Goal: Information Seeking & Learning: Learn about a topic

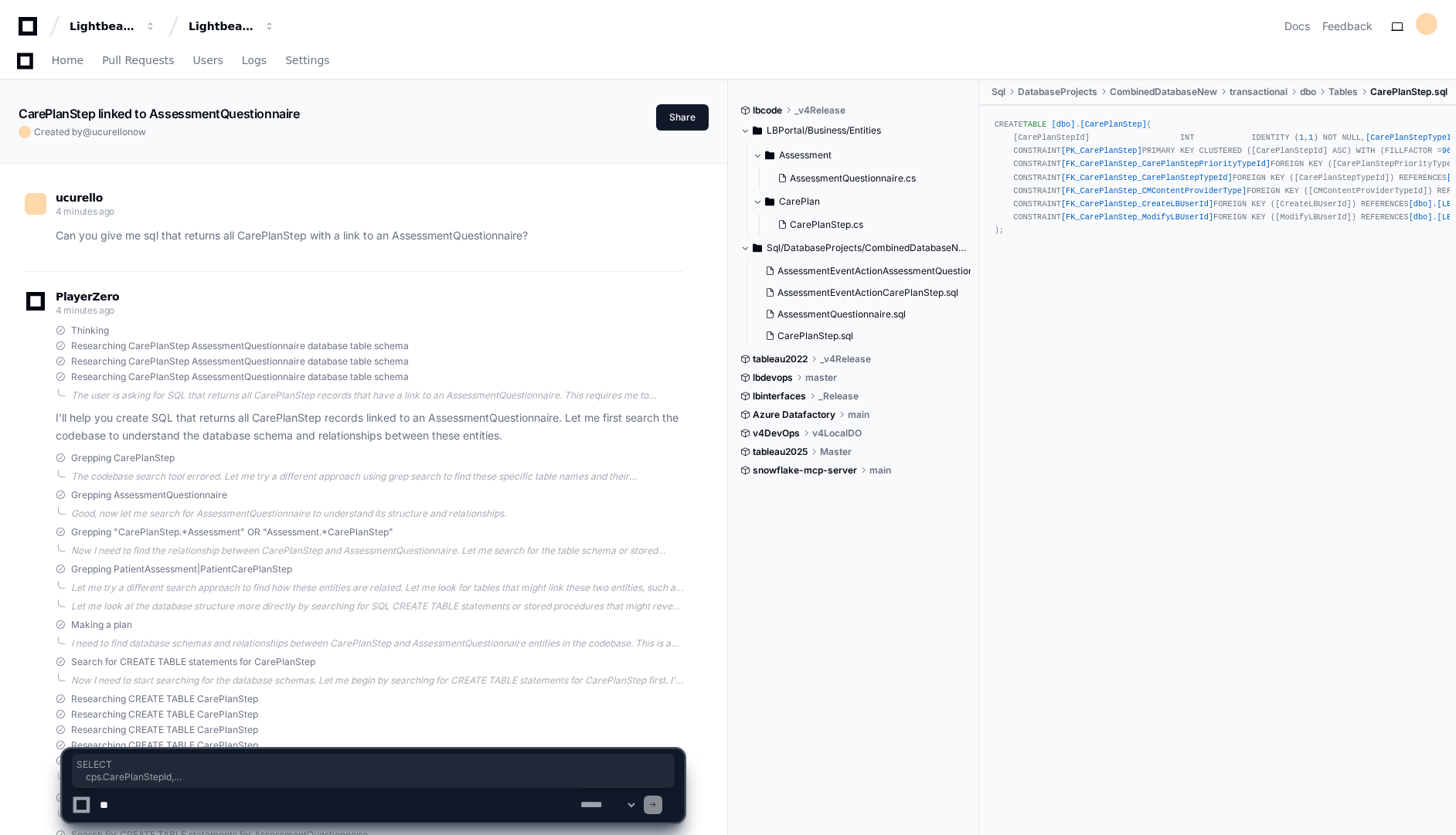
scroll to position [1742, 0]
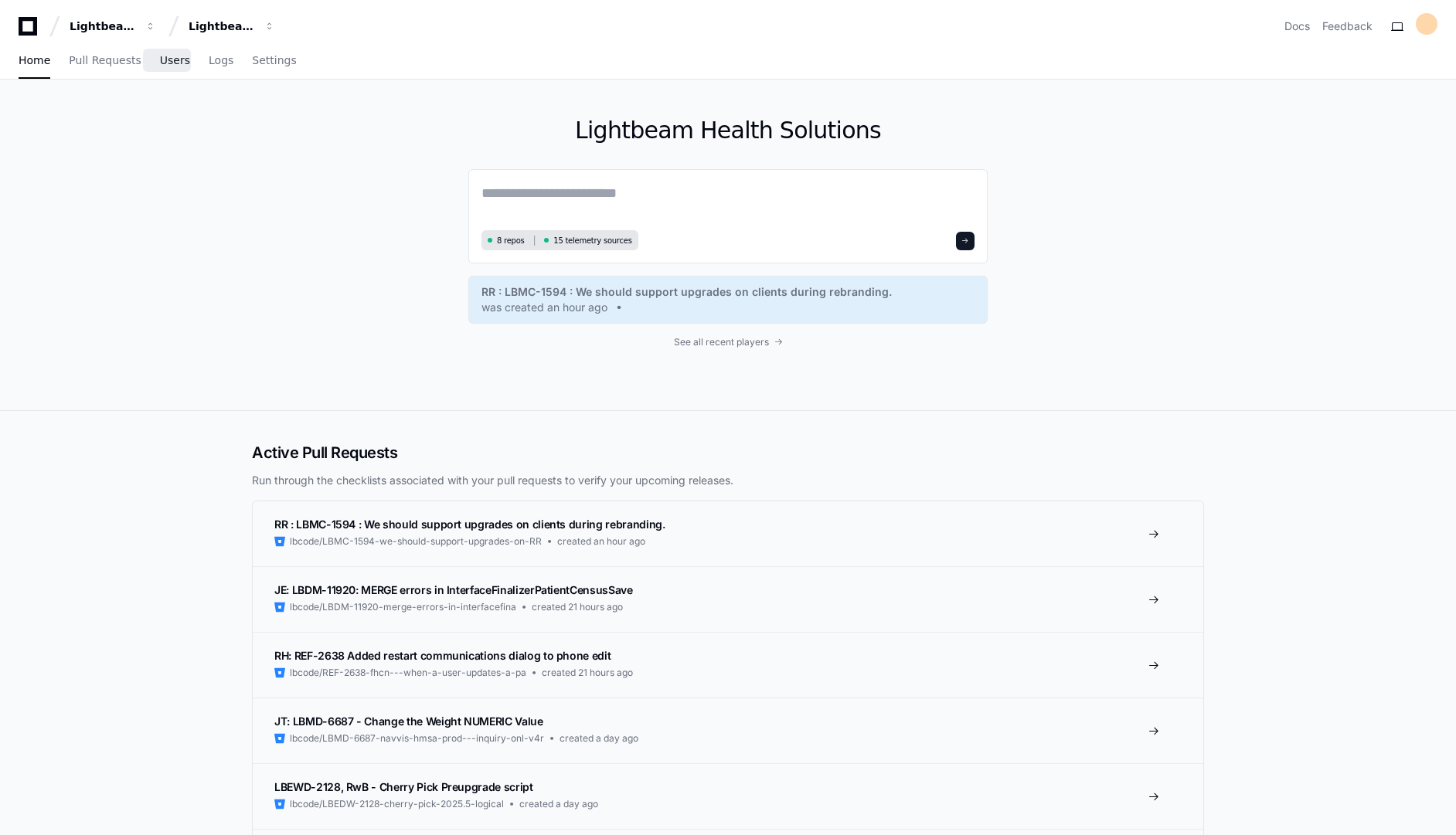
click at [165, 59] on span "Users" at bounding box center [175, 60] width 30 height 9
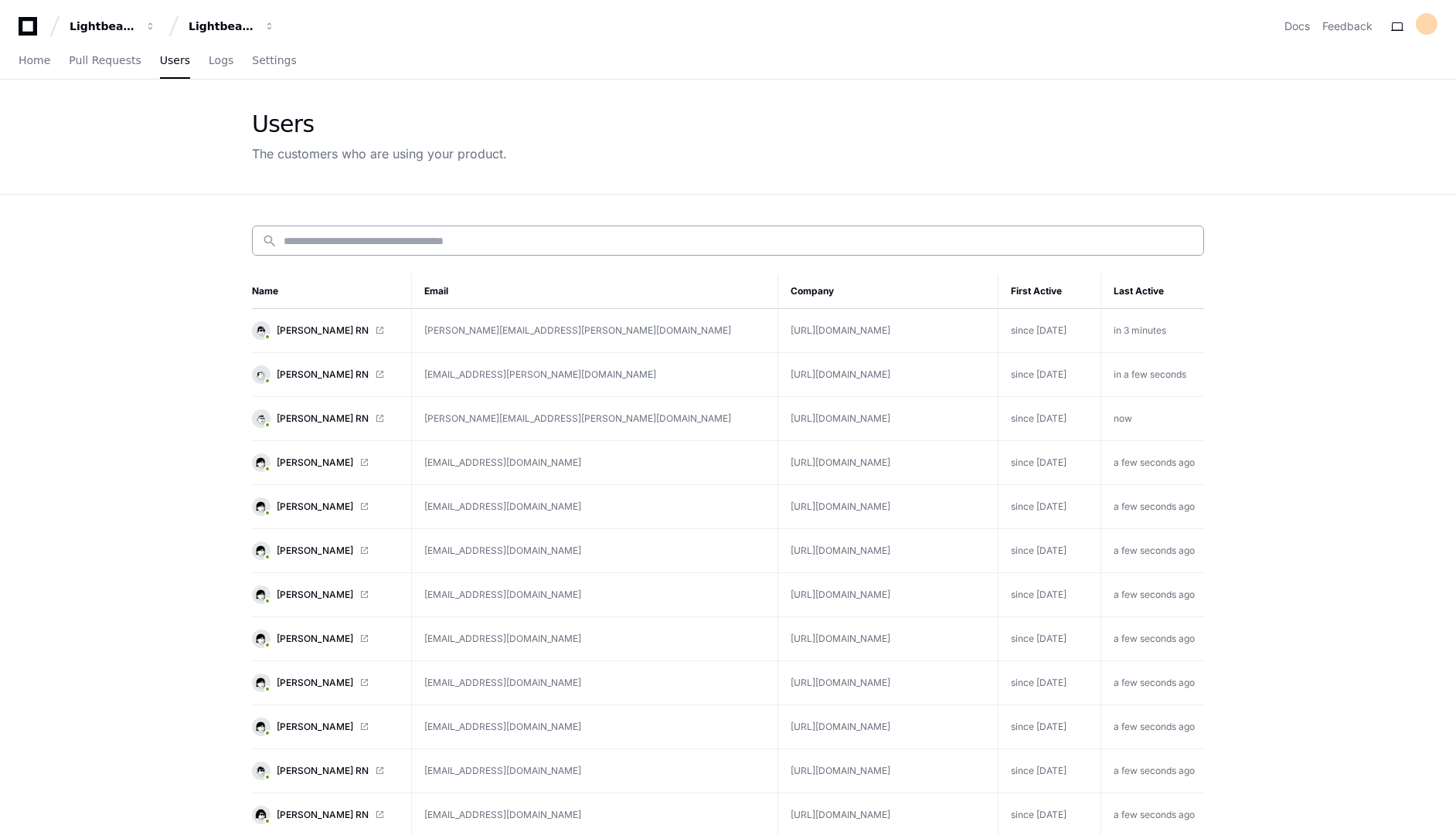
click at [405, 241] on input at bounding box center [739, 241] width 910 height 16
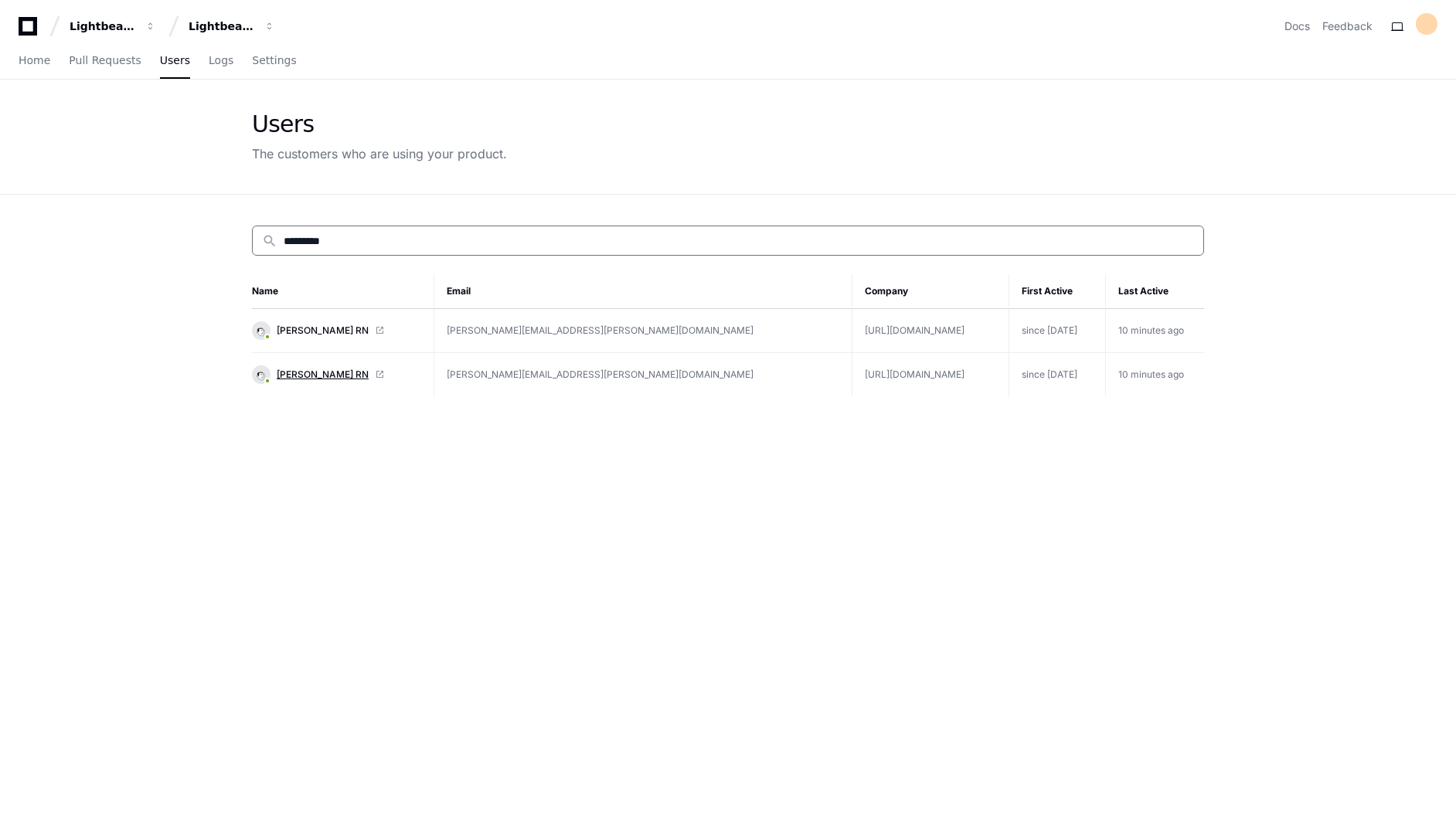
type input "*********"
click at [300, 376] on span "[PERSON_NAME] RN" at bounding box center [323, 374] width 92 height 12
click at [306, 374] on span "[PERSON_NAME] RN" at bounding box center [323, 374] width 92 height 12
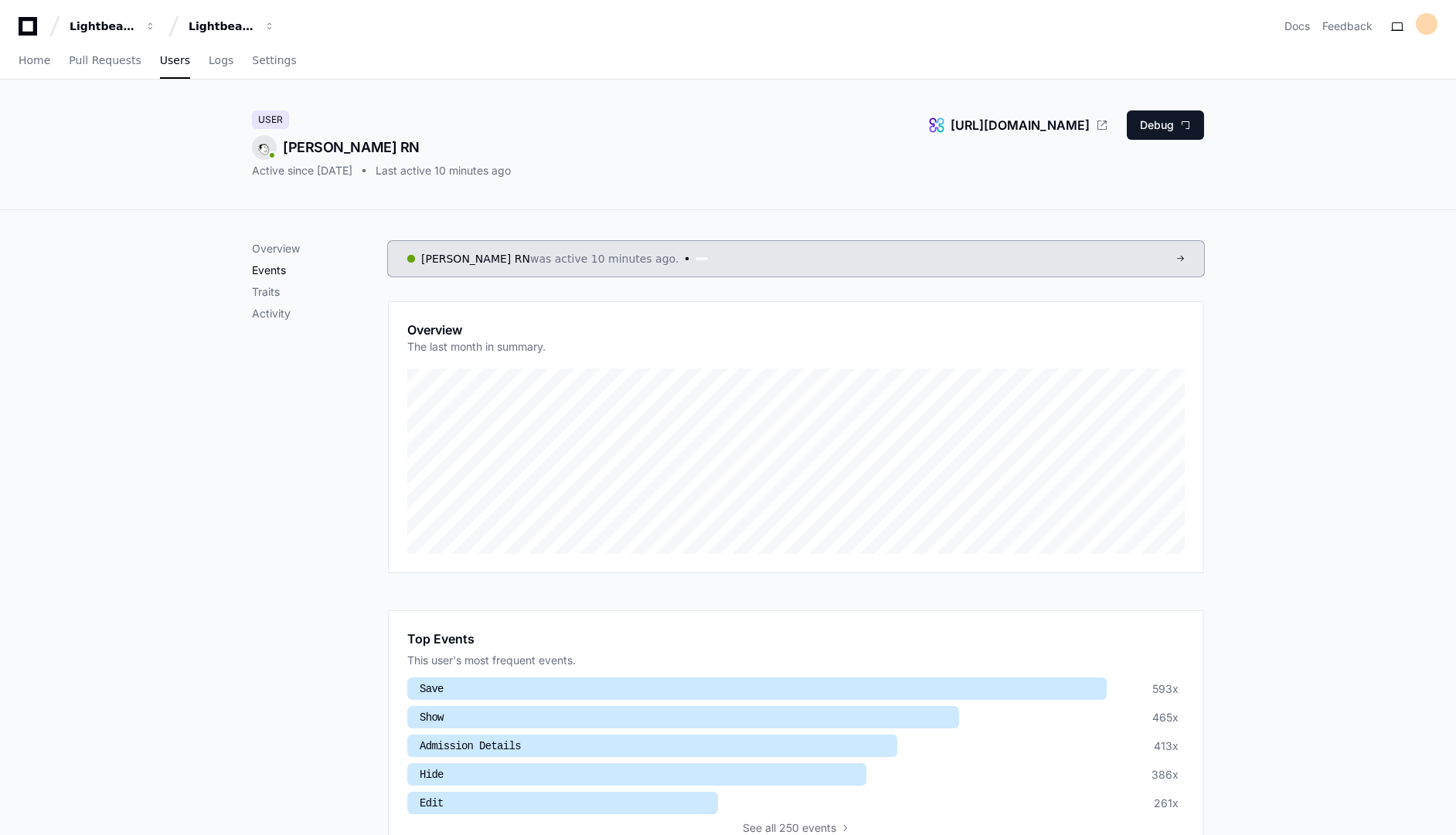
click at [267, 272] on p "Events" at bounding box center [320, 270] width 136 height 16
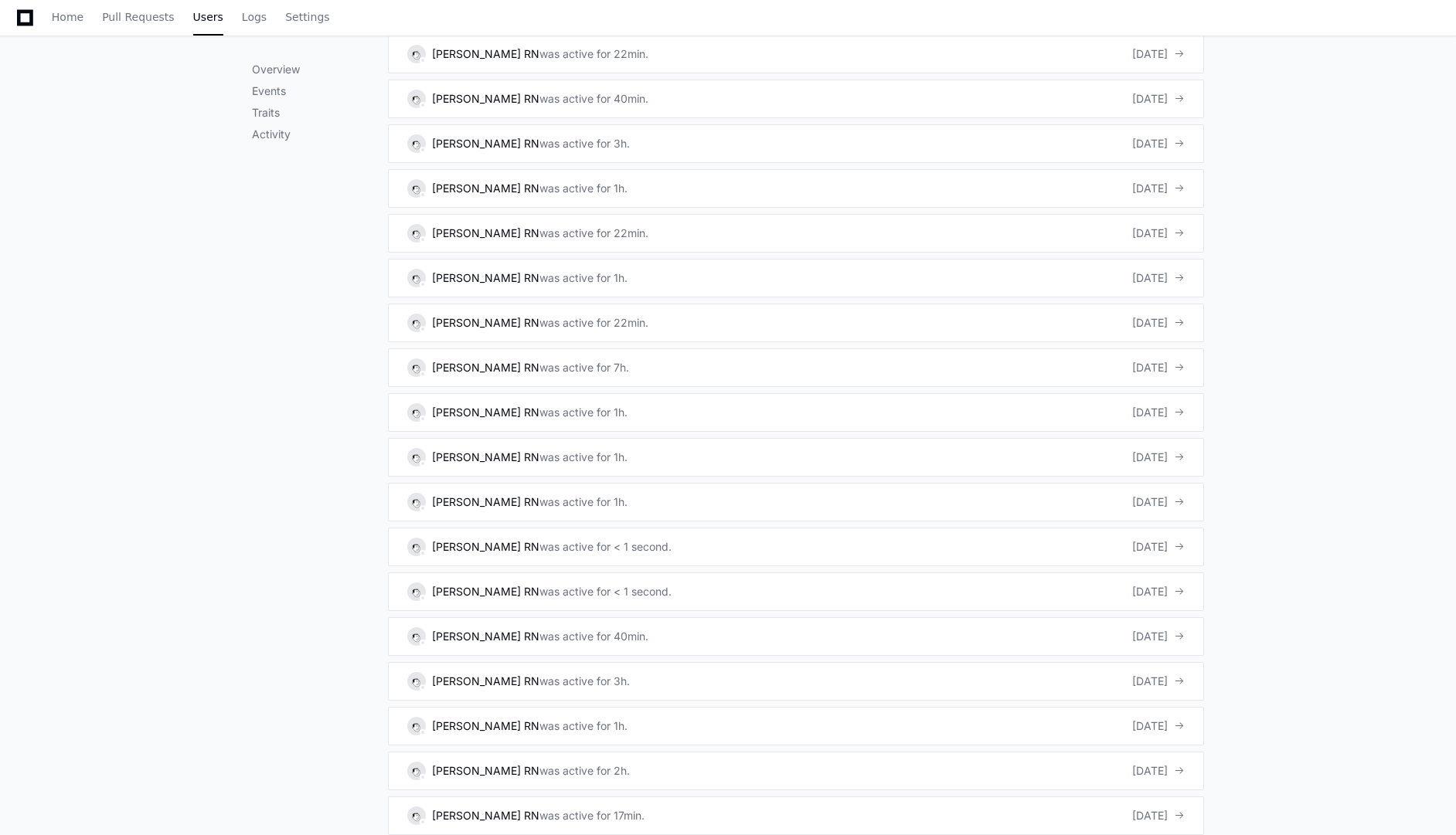
scroll to position [1801, 0]
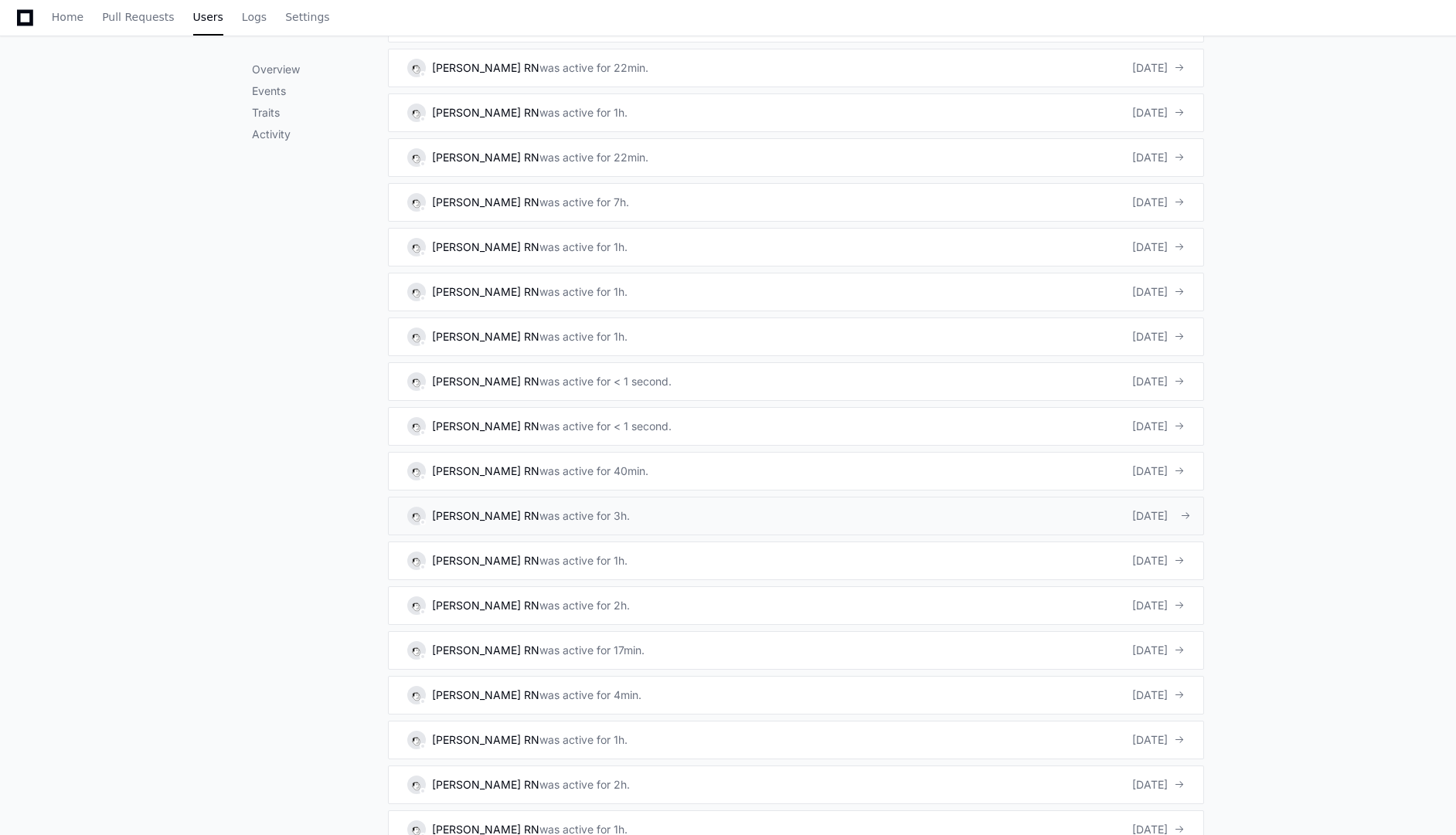
click at [502, 508] on div "[PERSON_NAME] RN" at bounding box center [485, 516] width 107 height 16
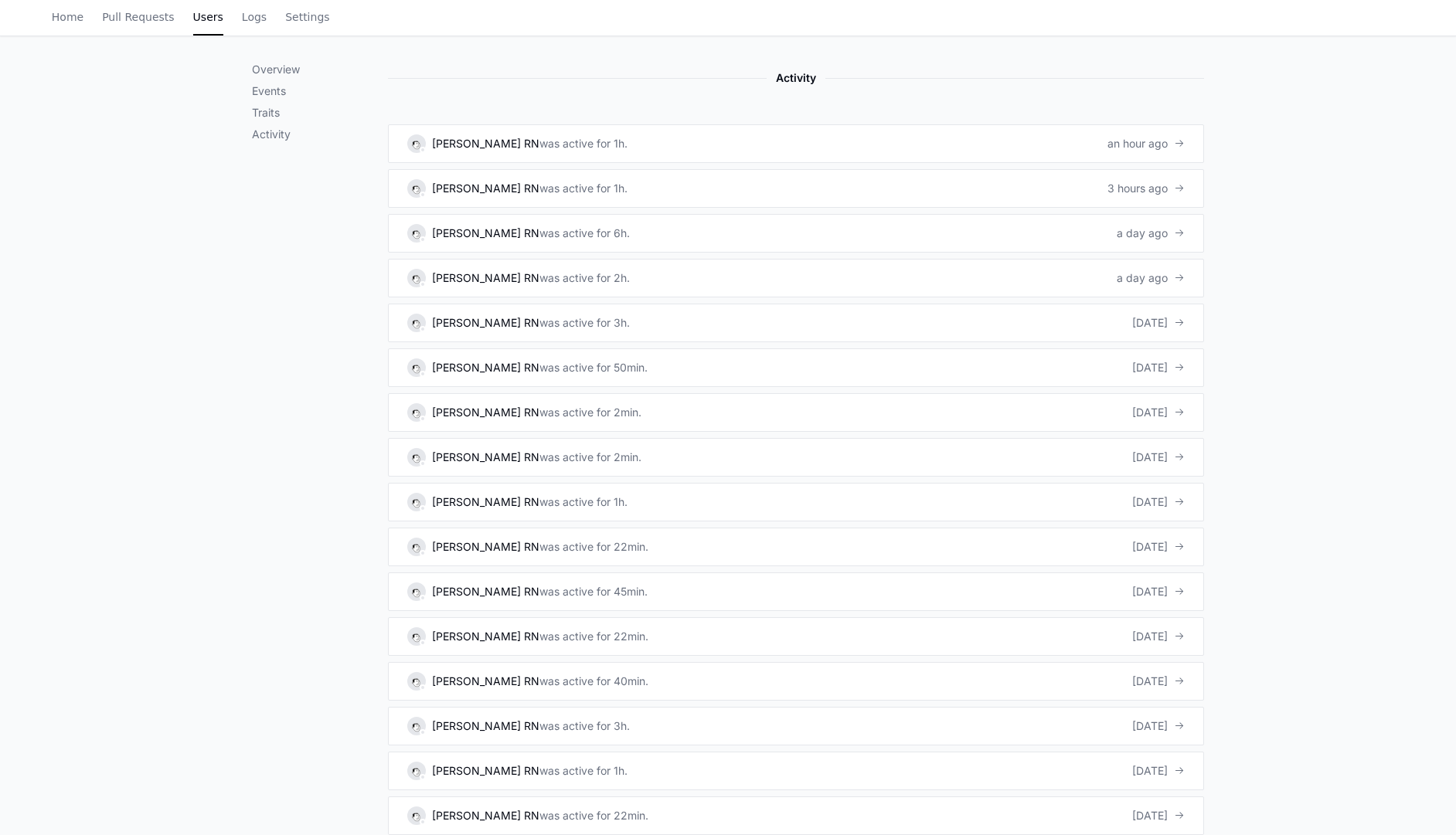
scroll to position [1061, 0]
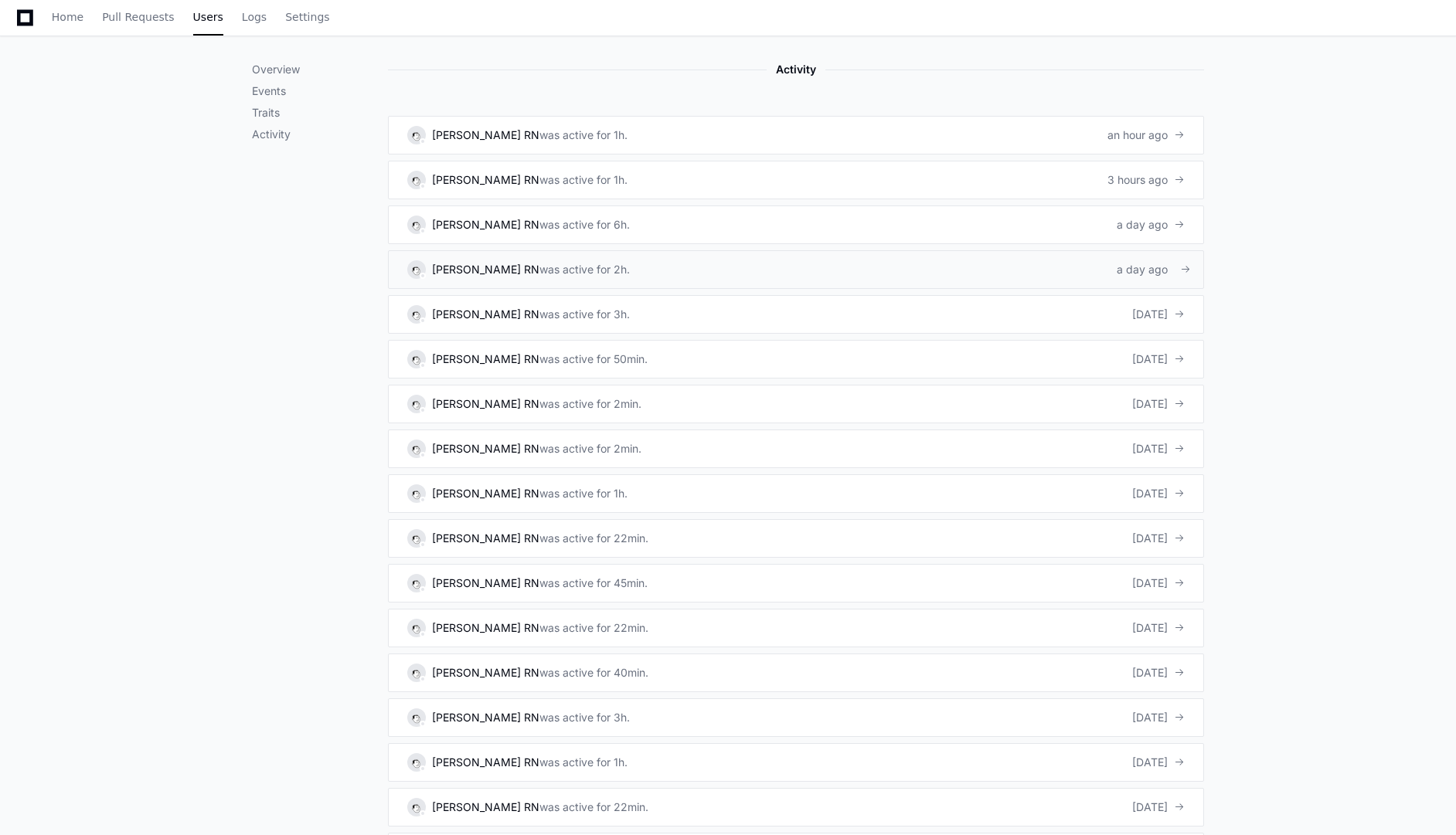
click at [494, 262] on div "[PERSON_NAME] RN" at bounding box center [485, 269] width 107 height 16
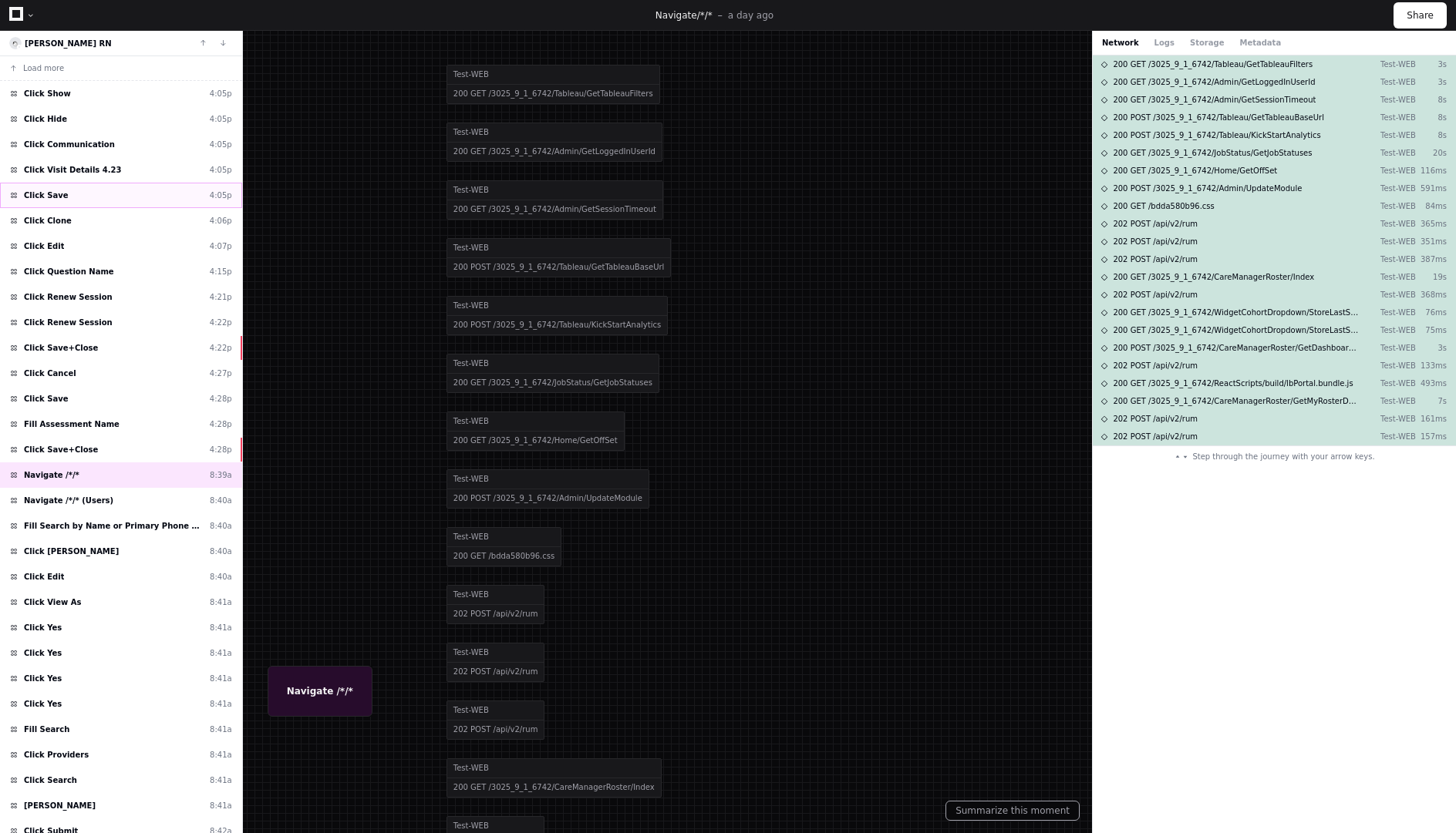
click at [61, 200] on span "Click Save" at bounding box center [46, 196] width 45 height 12
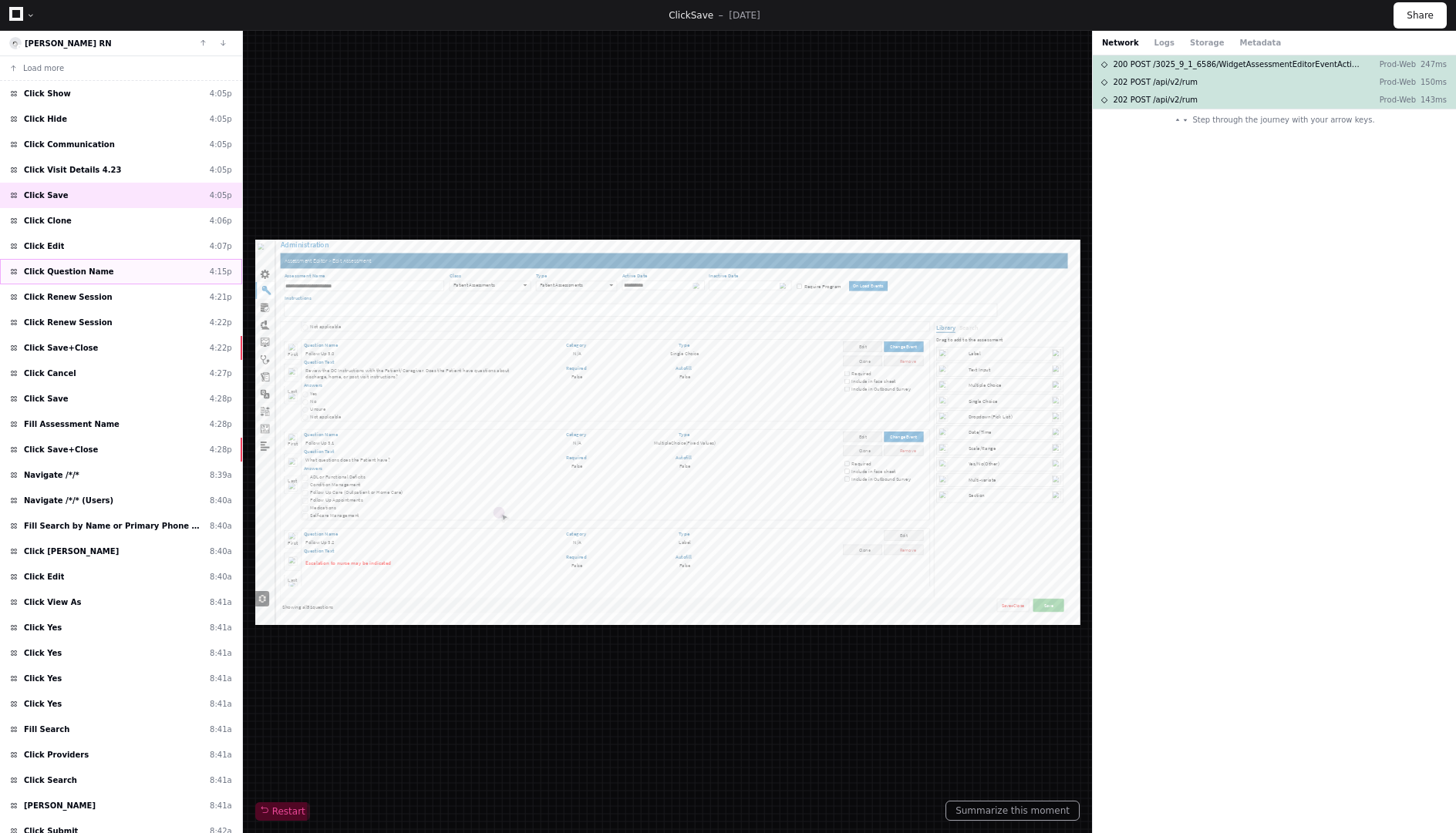
scroll to position [5685, 0]
click at [51, 243] on span "Click Edit" at bounding box center [44, 246] width 40 height 12
